Goal: Entertainment & Leisure: Consume media (video, audio)

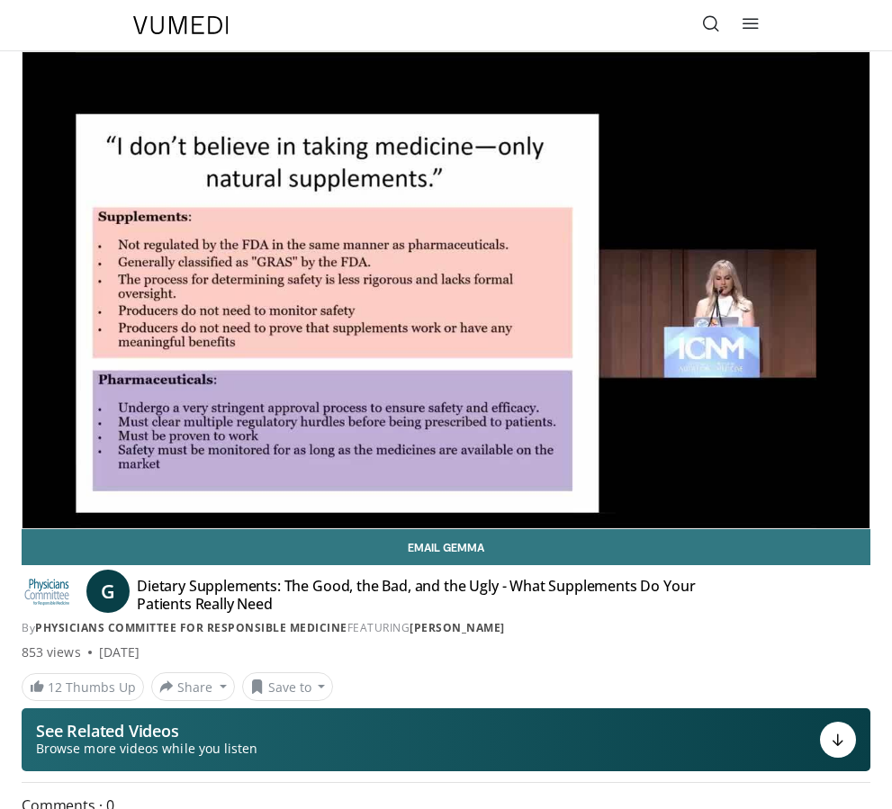
click at [859, 529] on span "Video Player" at bounding box center [852, 547] width 36 height 36
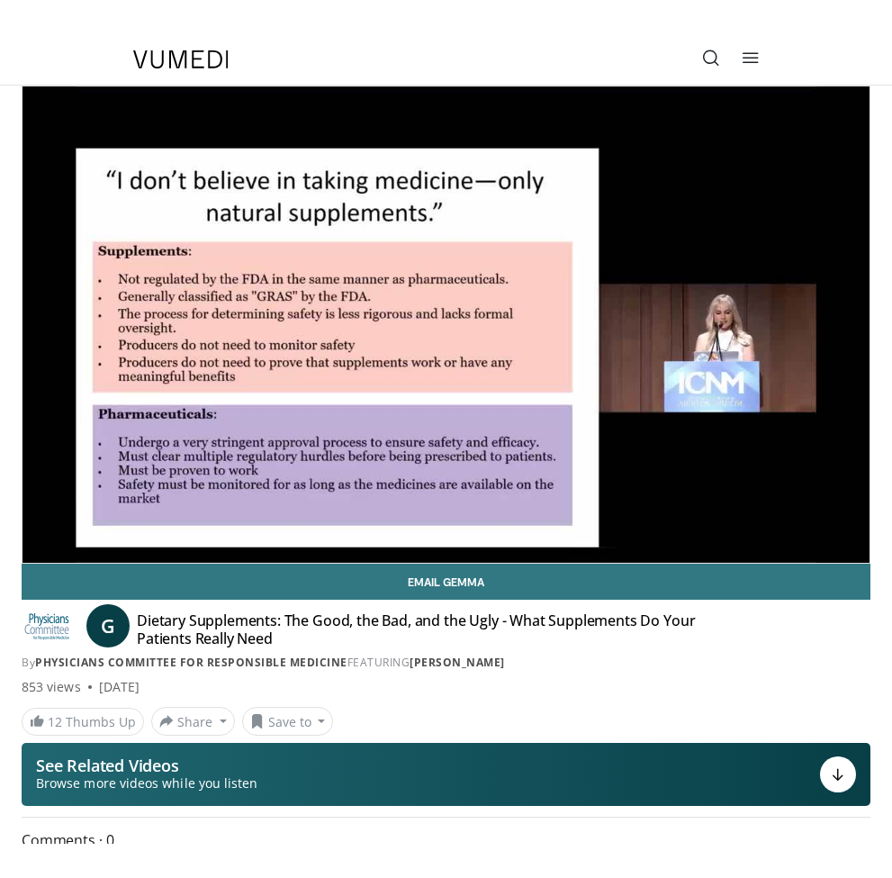
scroll to position [22, 0]
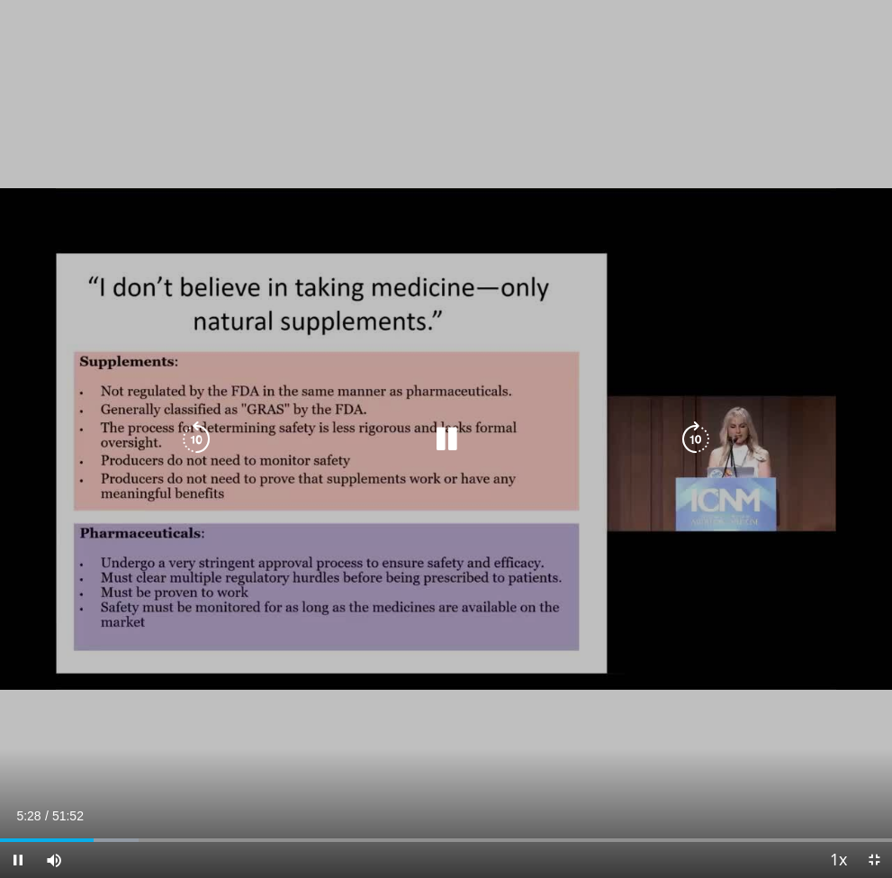
click at [702, 429] on icon "Video Player" at bounding box center [696, 439] width 36 height 36
click at [705, 432] on icon "Video Player" at bounding box center [696, 439] width 36 height 36
click at [689, 440] on icon "Video Player" at bounding box center [696, 439] width 36 height 36
click at [692, 434] on icon "Video Player" at bounding box center [696, 439] width 36 height 36
click at [694, 429] on icon "Video Player" at bounding box center [696, 439] width 36 height 36
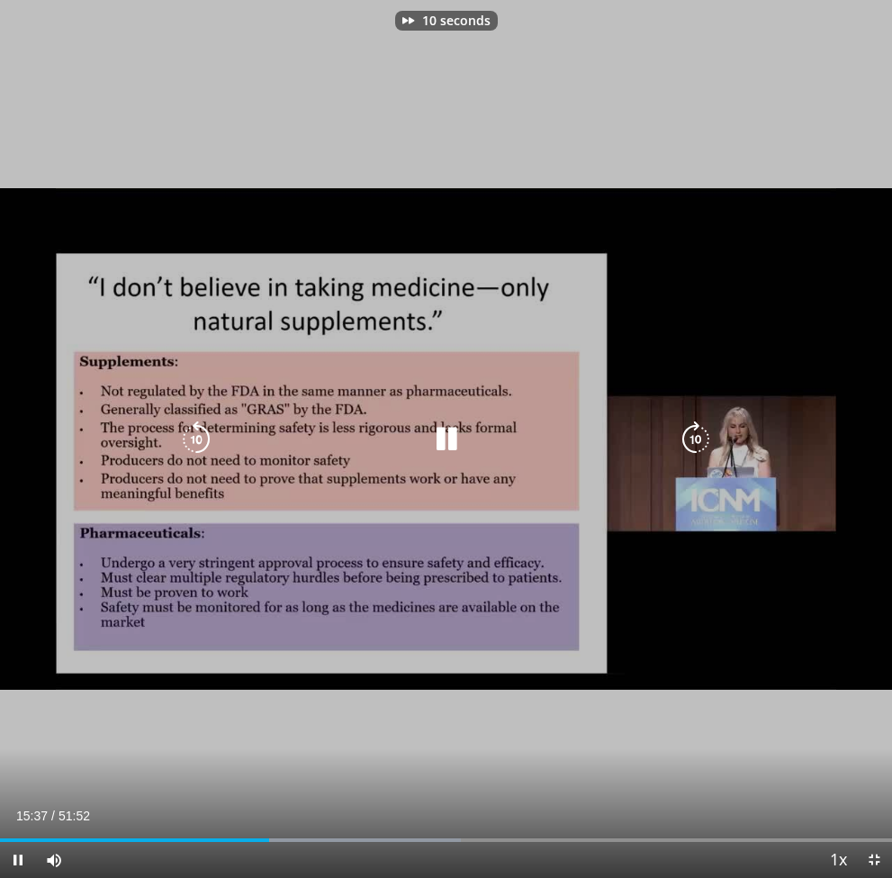
click at [692, 446] on icon "Video Player" at bounding box center [696, 439] width 36 height 36
click at [690, 442] on icon "Video Player" at bounding box center [696, 439] width 36 height 36
click at [683, 439] on icon "Video Player" at bounding box center [696, 439] width 36 height 36
click at [457, 447] on icon "Video Player" at bounding box center [447, 439] width 36 height 36
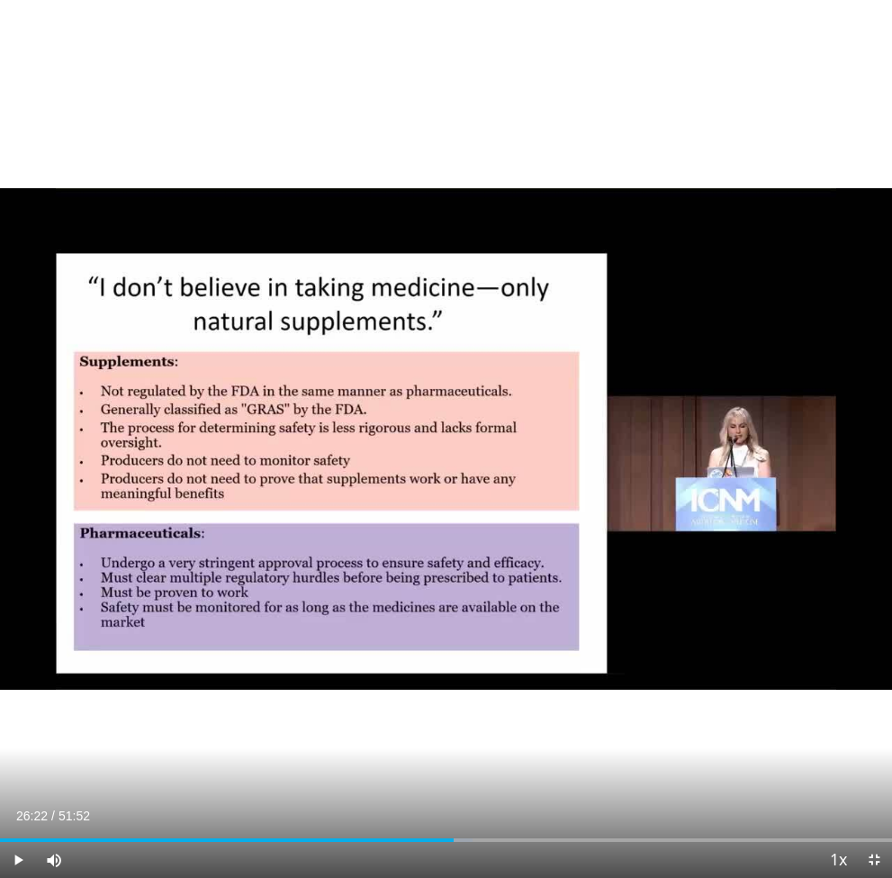
click at [294, 809] on html "Specialties Adult & Family Medicine Allergy, [MEDICAL_DATA], Immunology Anesthe…" at bounding box center [446, 417] width 892 height 878
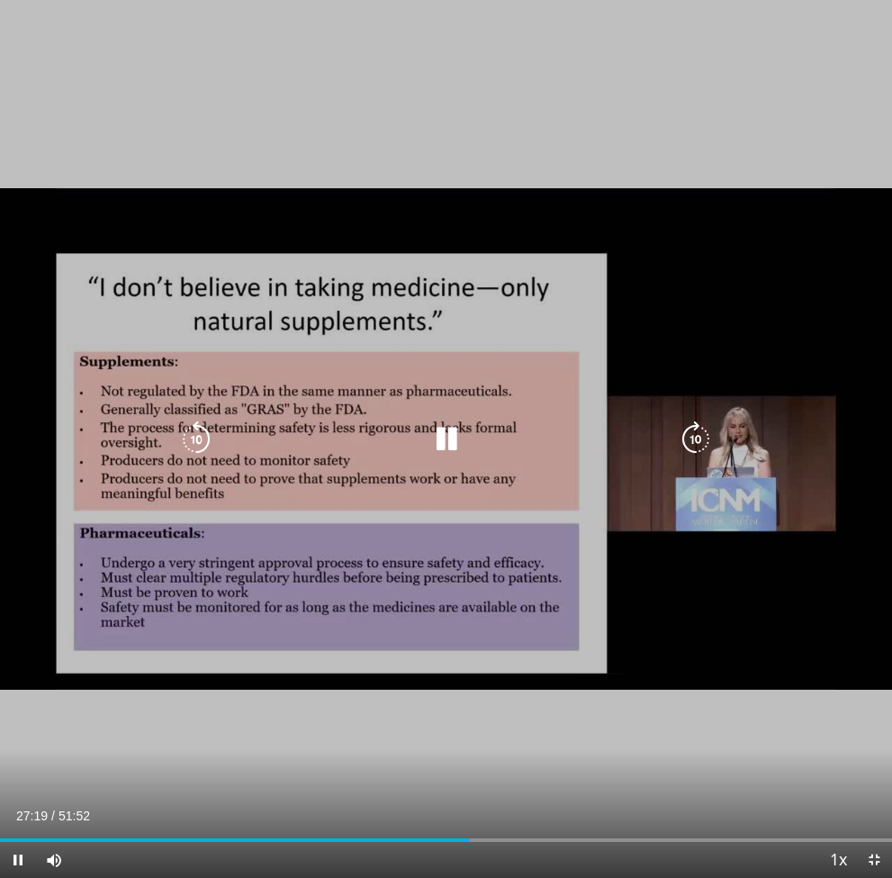
click at [704, 429] on icon "Video Player" at bounding box center [696, 439] width 36 height 36
click at [707, 428] on icon "Video Player" at bounding box center [696, 439] width 36 height 36
click at [697, 421] on icon "Video Player" at bounding box center [696, 439] width 36 height 36
click at [706, 422] on icon "Video Player" at bounding box center [696, 439] width 36 height 36
click at [701, 432] on icon "Video Player" at bounding box center [696, 439] width 36 height 36
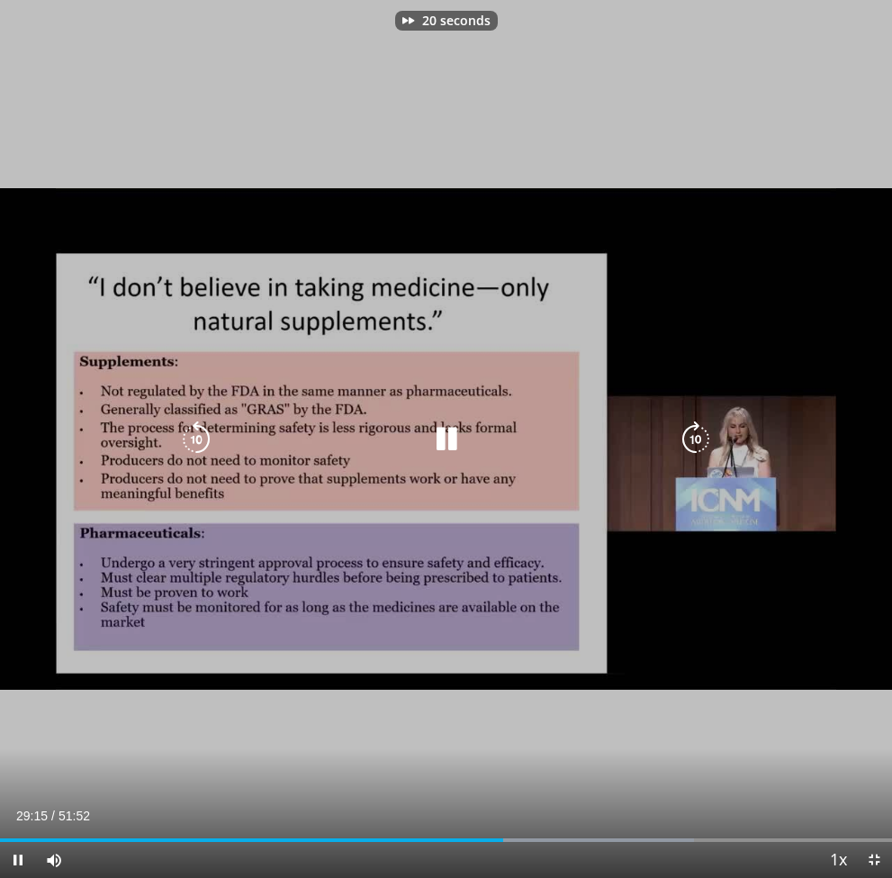
click at [701, 429] on icon "Video Player" at bounding box center [696, 439] width 36 height 36
click at [703, 433] on icon "Video Player" at bounding box center [696, 439] width 36 height 36
click at [707, 429] on icon "Video Player" at bounding box center [696, 439] width 36 height 36
click at [708, 431] on icon "Video Player" at bounding box center [696, 439] width 36 height 36
click at [704, 423] on icon "Video Player" at bounding box center [696, 439] width 36 height 36
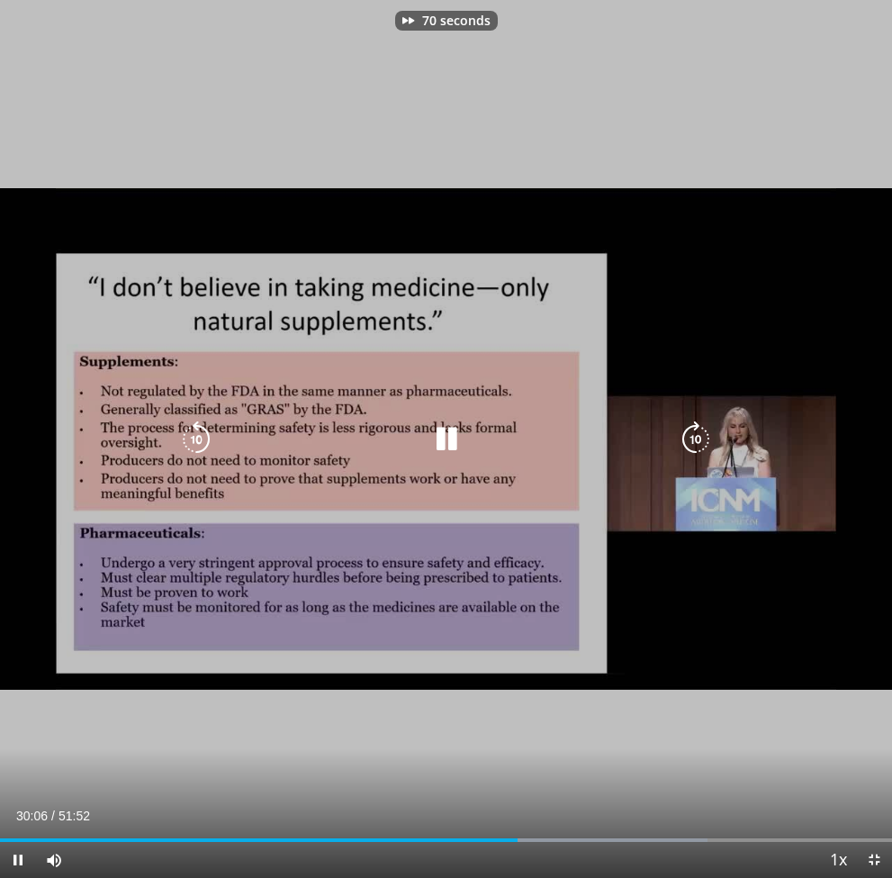
click at [702, 428] on icon "Video Player" at bounding box center [696, 439] width 36 height 36
click at [700, 421] on icon "Video Player" at bounding box center [696, 439] width 36 height 36
click at [701, 425] on icon "Video Player" at bounding box center [696, 439] width 36 height 36
click at [705, 415] on div "100 seconds Tap to unmute" at bounding box center [446, 439] width 892 height 878
click at [705, 421] on icon "Video Player" at bounding box center [696, 439] width 36 height 36
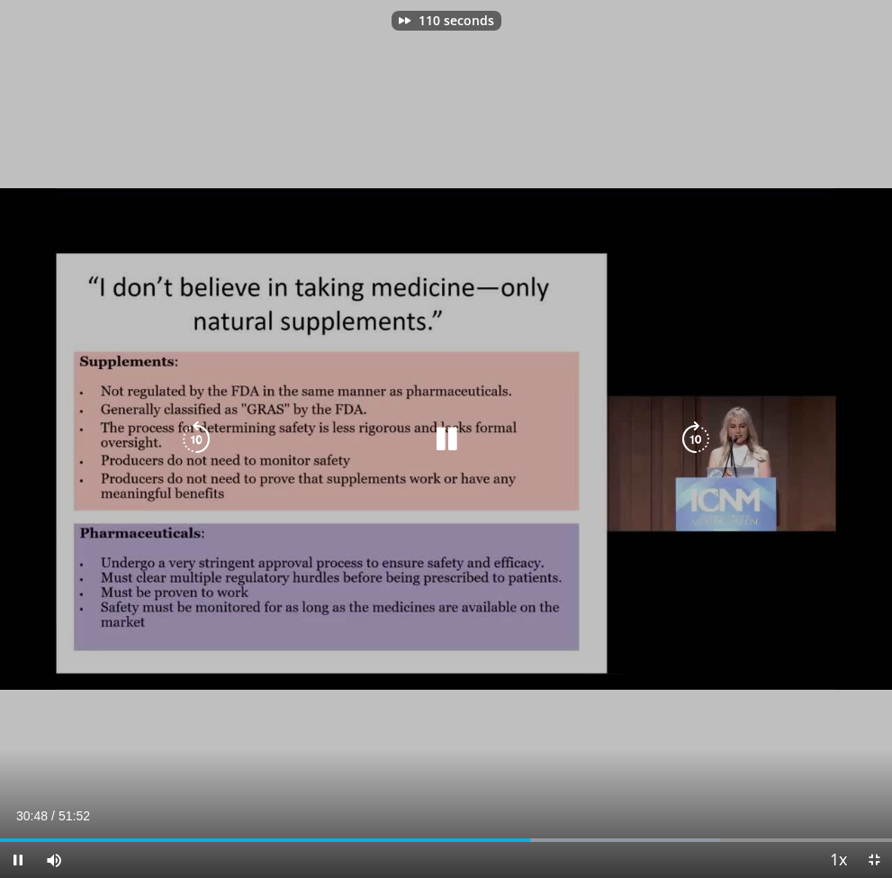
click at [701, 426] on icon "Video Player" at bounding box center [696, 439] width 36 height 36
click at [701, 428] on icon "Video Player" at bounding box center [696, 439] width 36 height 36
click at [709, 431] on icon "Video Player" at bounding box center [696, 439] width 36 height 36
click at [706, 425] on icon "Video Player" at bounding box center [696, 439] width 36 height 36
click at [710, 432] on icon "Video Player" at bounding box center [696, 439] width 36 height 36
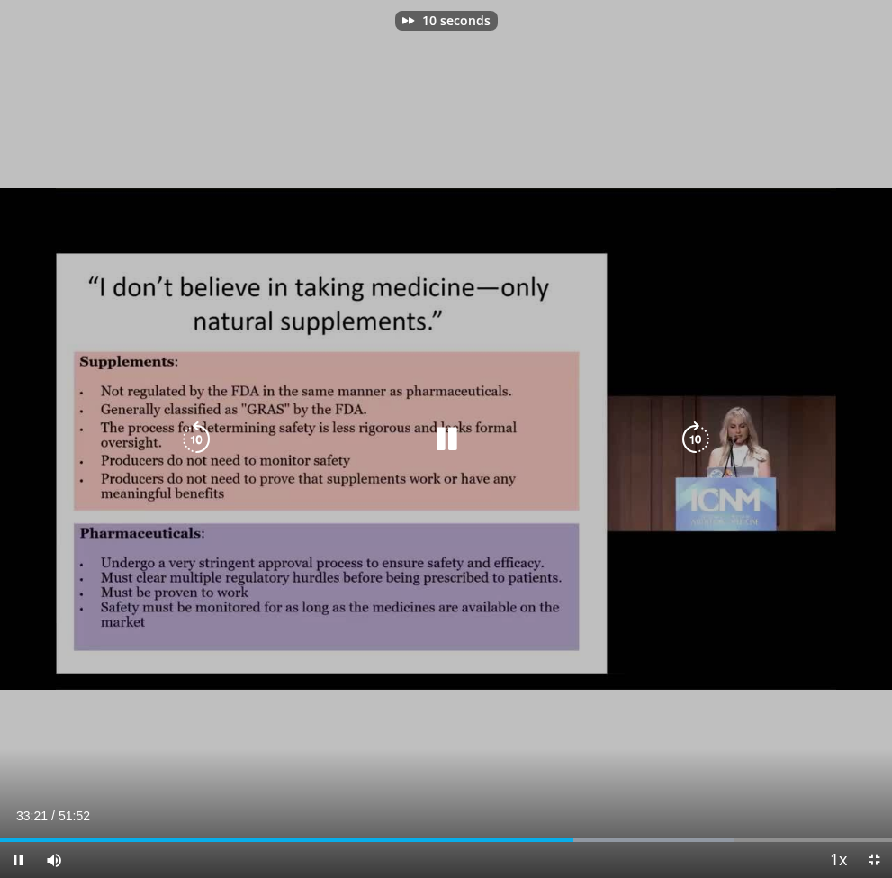
click at [693, 432] on icon "Video Player" at bounding box center [696, 439] width 36 height 36
click at [693, 433] on icon "Video Player" at bounding box center [696, 439] width 36 height 36
click at [692, 432] on icon "Video Player" at bounding box center [696, 439] width 36 height 36
click at [707, 429] on icon "Video Player" at bounding box center [696, 439] width 36 height 36
click at [712, 428] on icon "Video Player" at bounding box center [696, 439] width 36 height 36
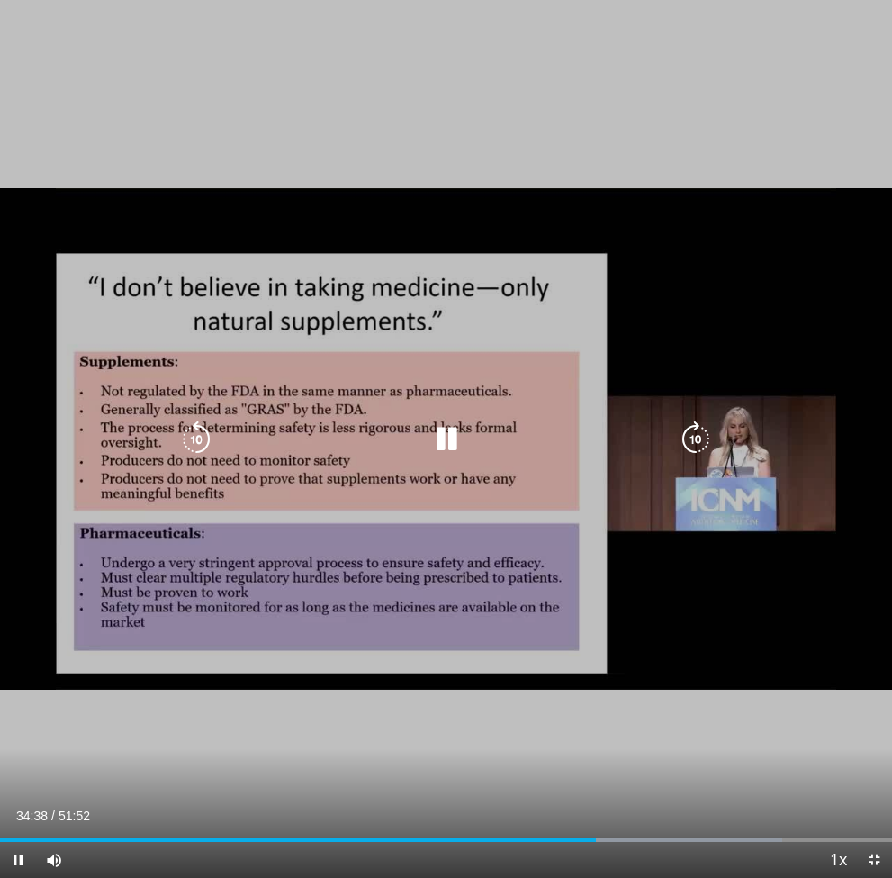
click at [439, 440] on icon "Video Player" at bounding box center [447, 439] width 36 height 36
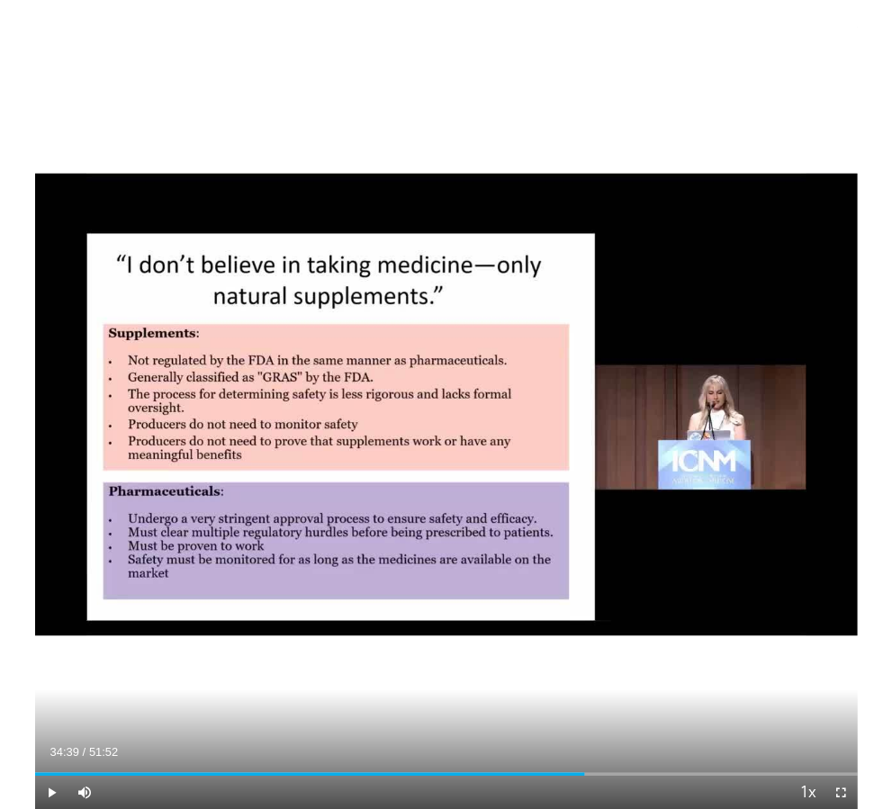
scroll to position [0, 0]
